Goal: Task Accomplishment & Management: Use online tool/utility

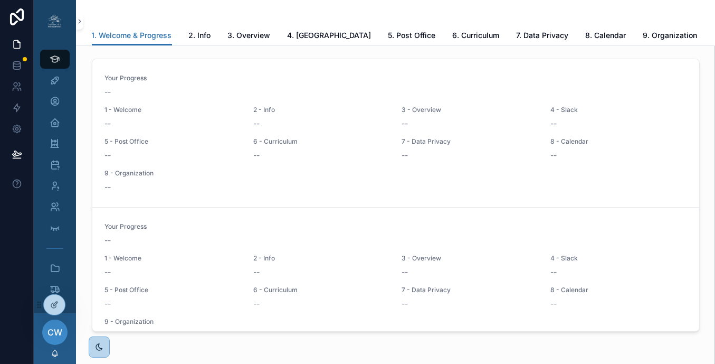
click at [0, 0] on icon at bounding box center [0, 0] width 0 height 0
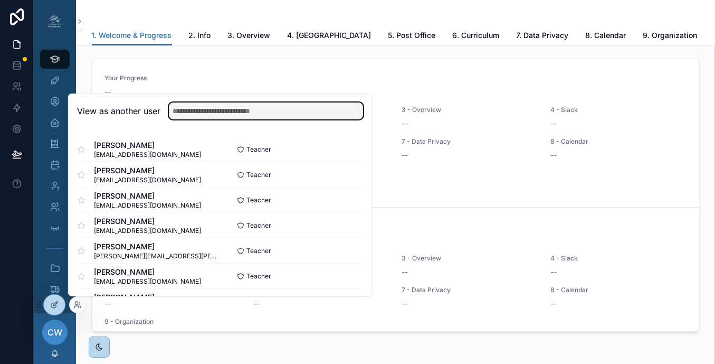
click at [189, 112] on input "text" at bounding box center [266, 110] width 194 height 17
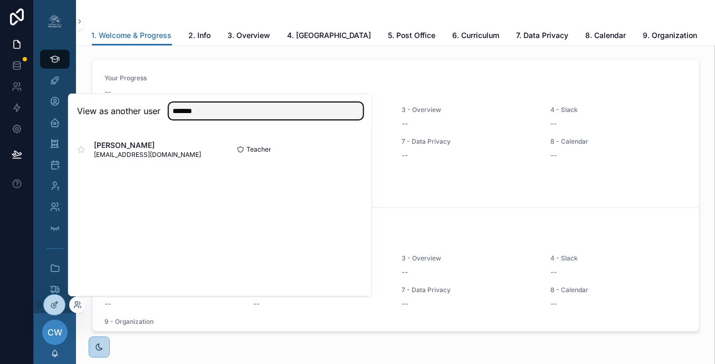
type input "*******"
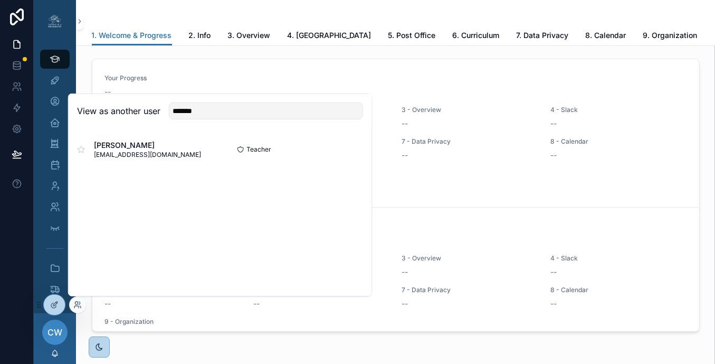
click at [0, 0] on button "Select" at bounding box center [0, 0] width 0 height 0
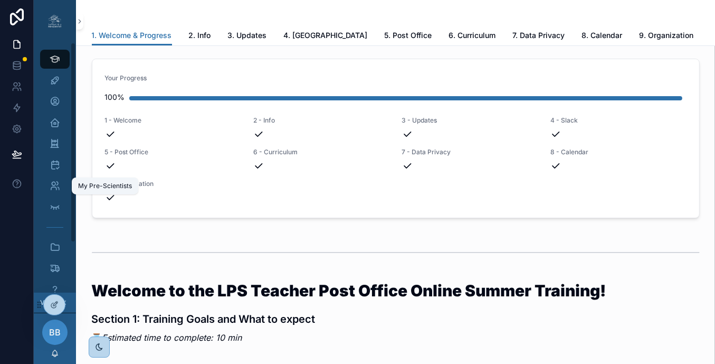
click at [59, 187] on icon "scrollable content" at bounding box center [55, 186] width 11 height 11
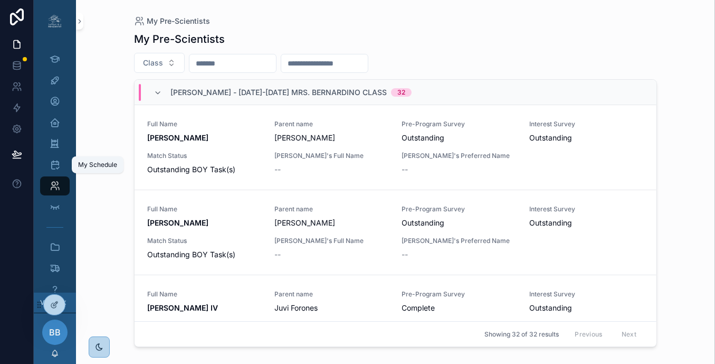
click at [56, 165] on icon "scrollable content" at bounding box center [55, 164] width 11 height 11
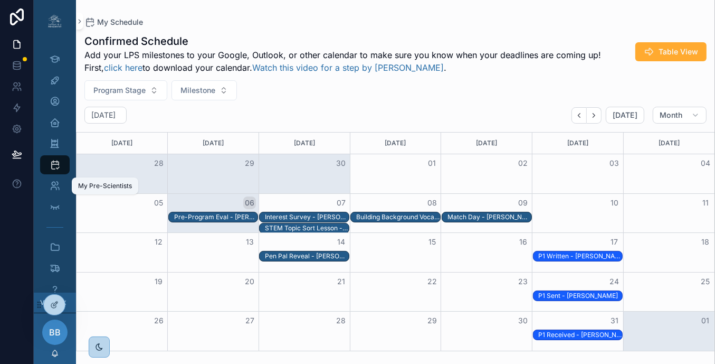
click at [59, 187] on icon "scrollable content" at bounding box center [55, 186] width 11 height 11
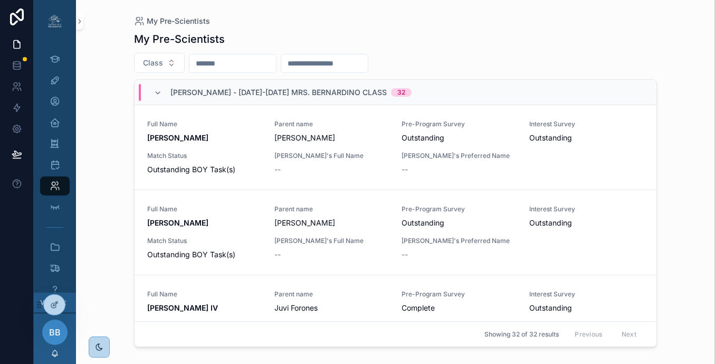
click at [214, 65] on input "scrollable content" at bounding box center [233, 63] width 87 height 15
click at [481, 61] on div "Class" at bounding box center [395, 63] width 523 height 20
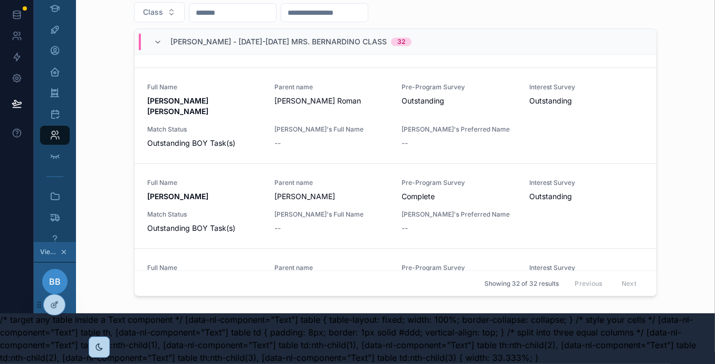
scroll to position [2270, 0]
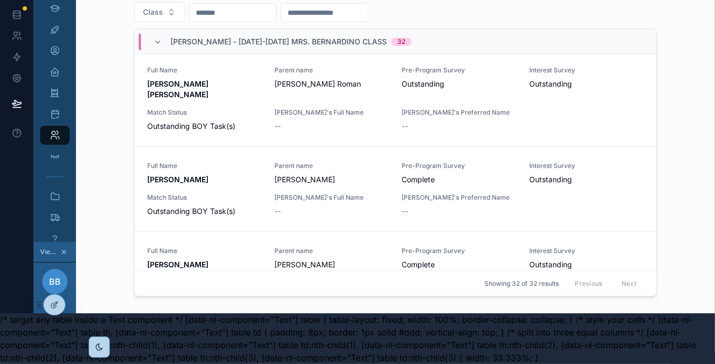
click at [63, 278] on div "BB" at bounding box center [54, 281] width 25 height 25
click at [57, 304] on icon at bounding box center [54, 304] width 8 height 8
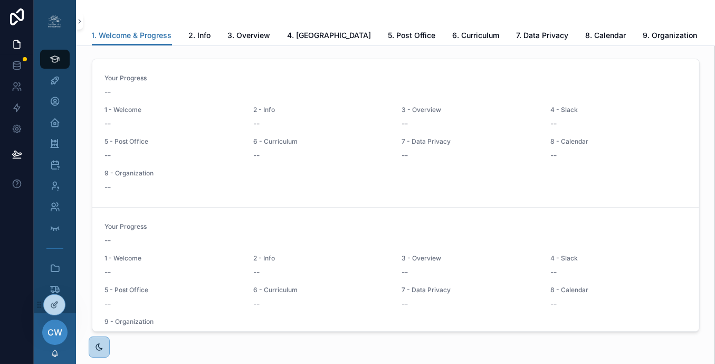
click at [0, 0] on icon at bounding box center [0, 0] width 0 height 0
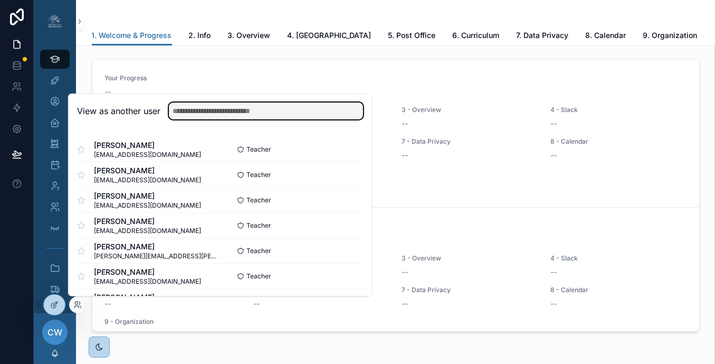
click at [208, 111] on input "text" at bounding box center [266, 110] width 194 height 17
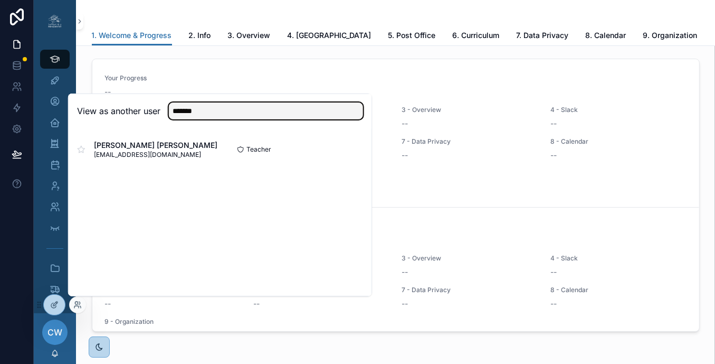
type input "*******"
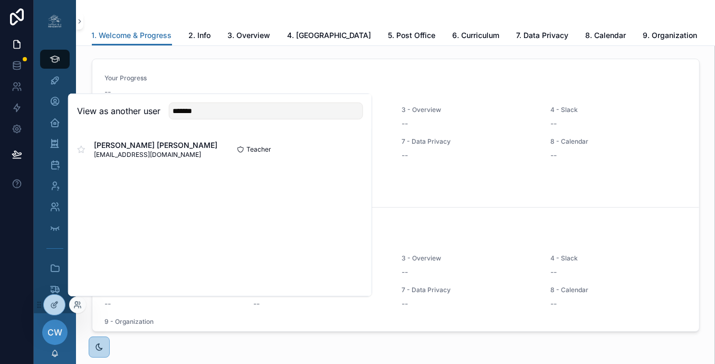
click at [0, 0] on button "Select" at bounding box center [0, 0] width 0 height 0
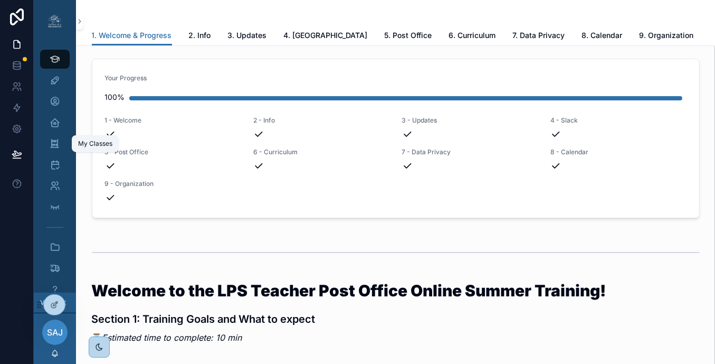
click at [56, 145] on icon "scrollable content" at bounding box center [55, 143] width 10 height 11
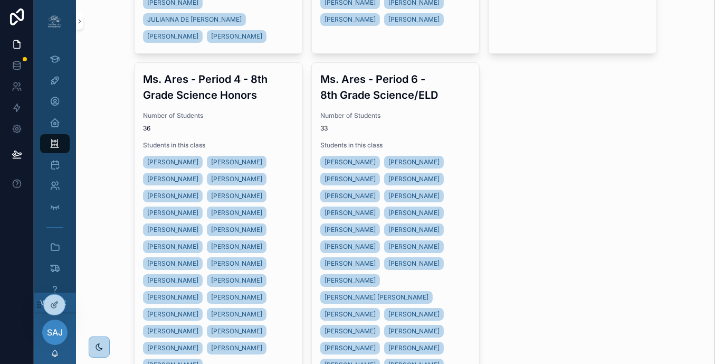
scroll to position [452, 0]
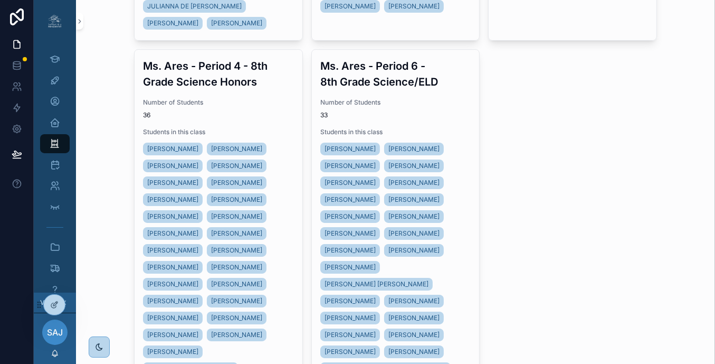
click at [417, 103] on span "Number of Students" at bounding box center [395, 102] width 151 height 8
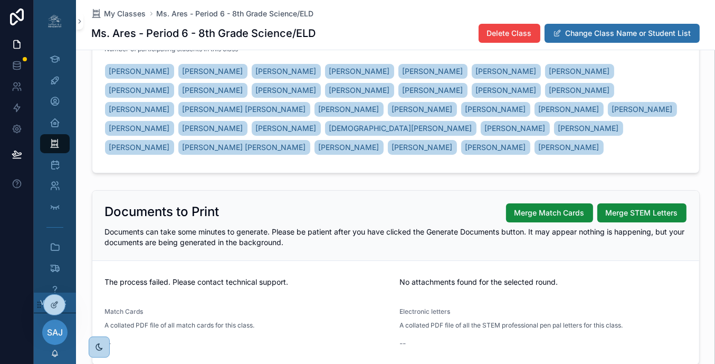
scroll to position [247, 0]
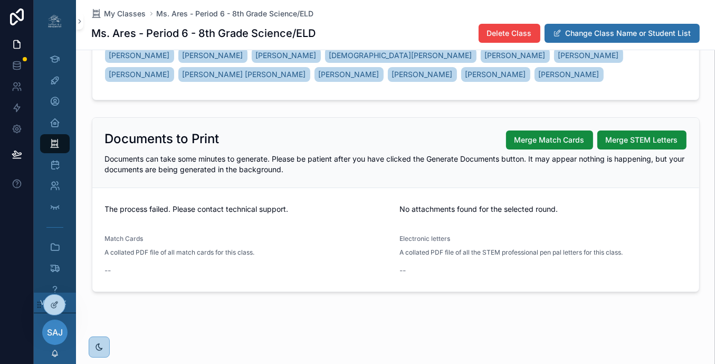
click at [569, 142] on span "Merge Match Cards" at bounding box center [550, 140] width 70 height 11
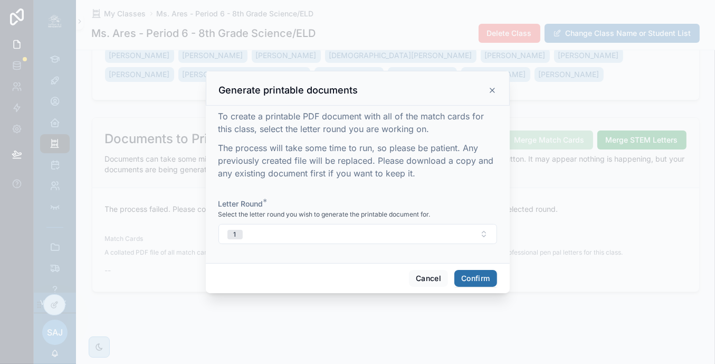
click at [487, 270] on button "Confirm" at bounding box center [476, 278] width 42 height 17
